Goal: Contribute content

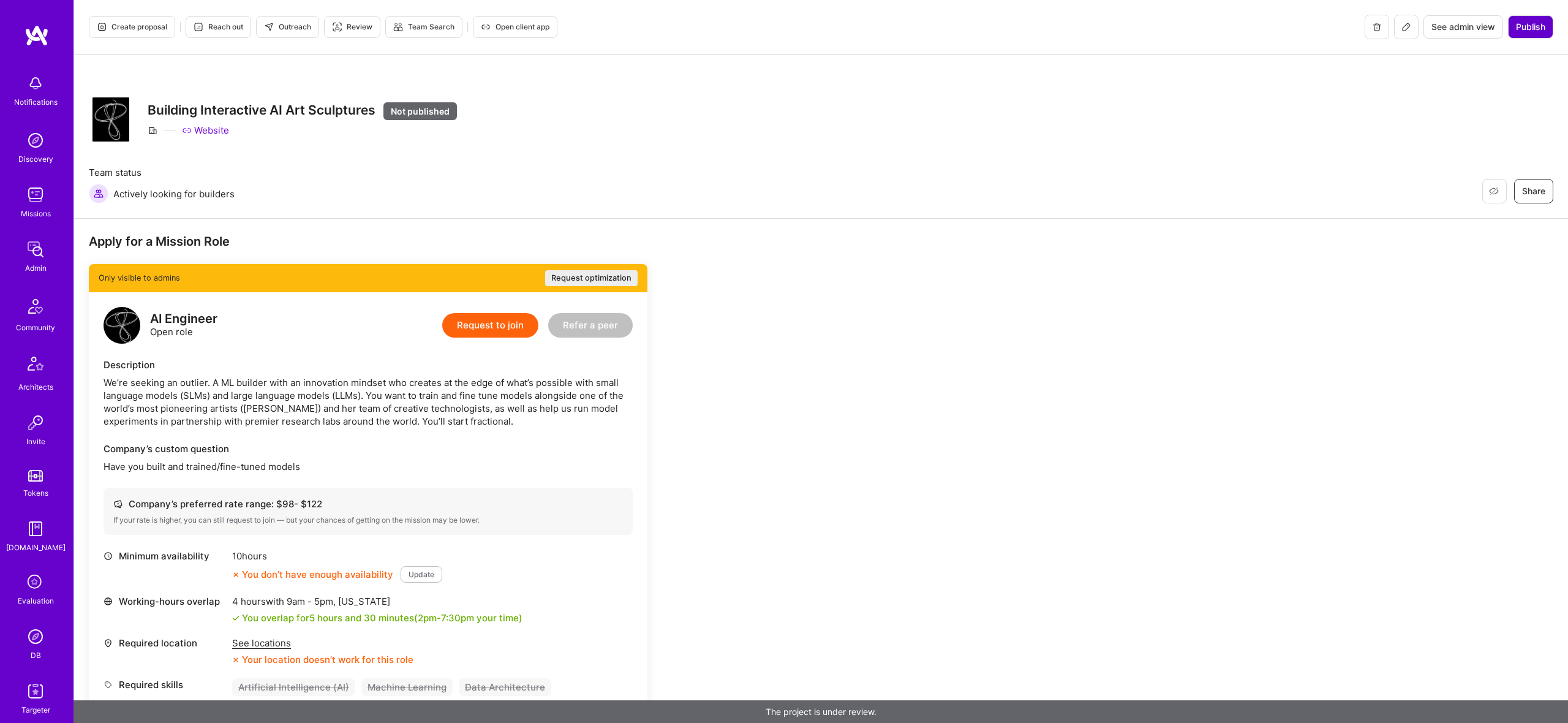
click at [1518, 32] on span "Publish" at bounding box center [1531, 27] width 30 height 12
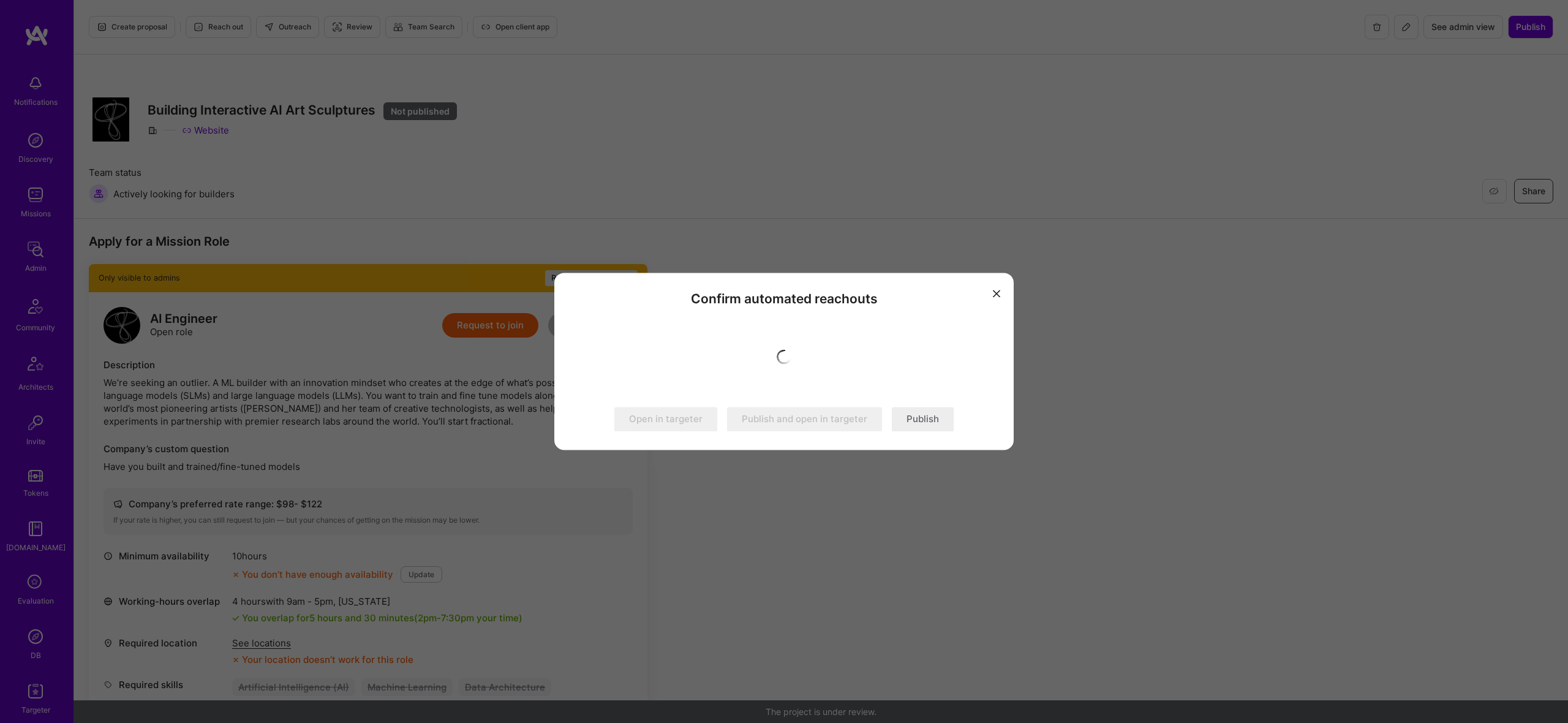
click at [934, 421] on button "Publish" at bounding box center [922, 420] width 62 height 24
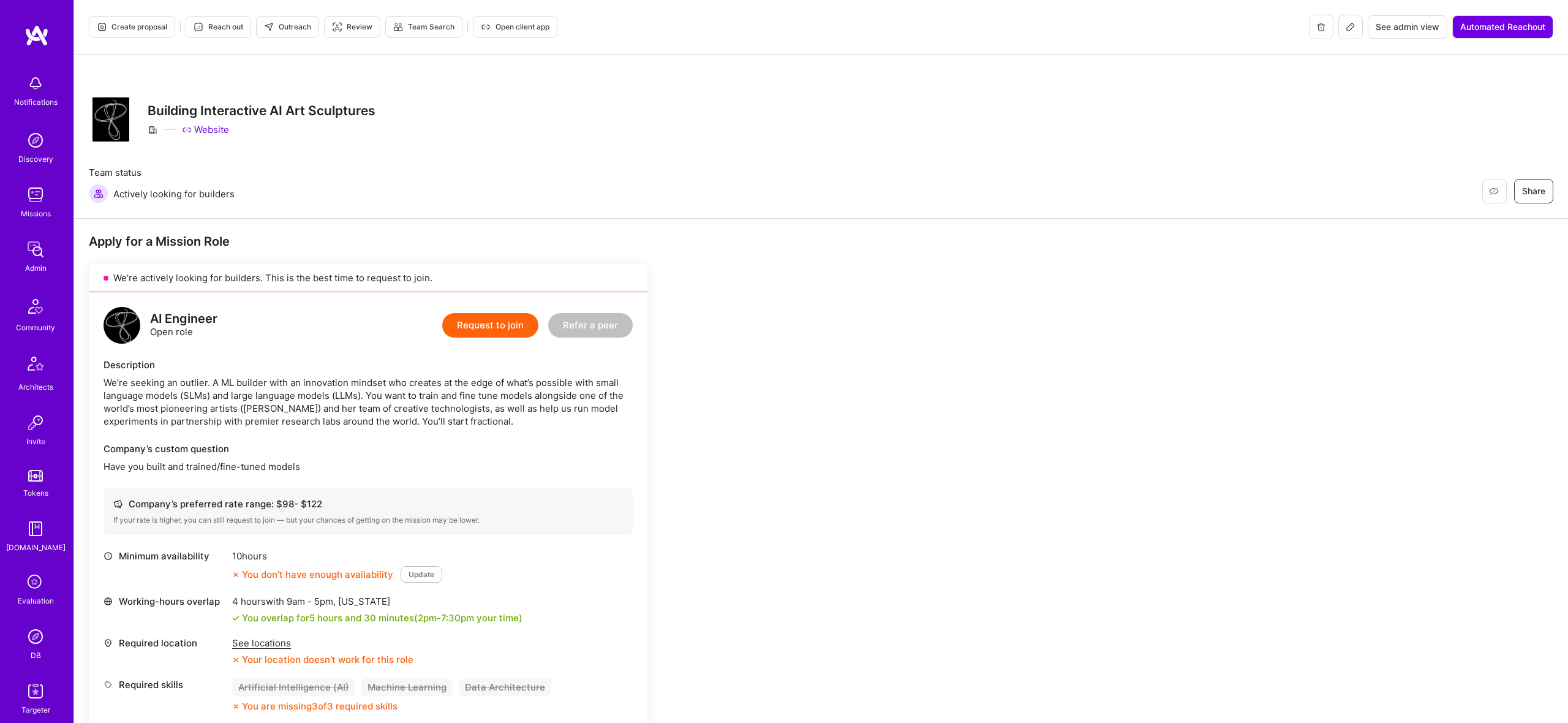
click at [1350, 29] on icon at bounding box center [1350, 27] width 10 height 10
click at [1344, 21] on button at bounding box center [1350, 27] width 24 height 24
